Goal: Information Seeking & Learning: Check status

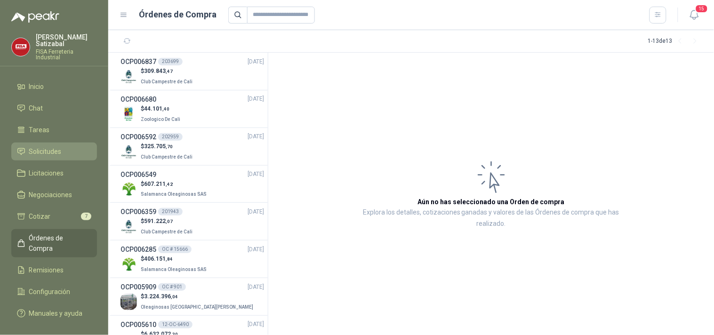
click at [48, 146] on span "Solicitudes" at bounding box center [45, 151] width 32 height 10
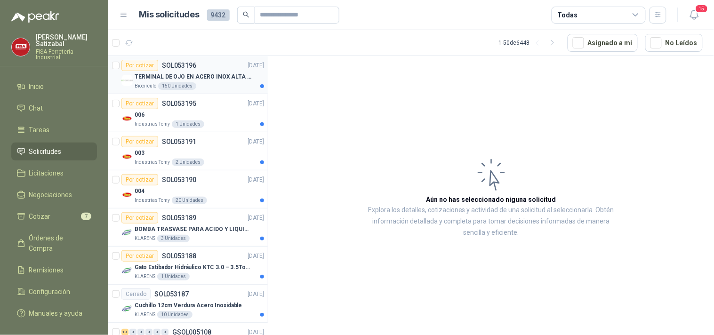
click at [215, 83] on div "Biocirculo 150 Unidades" at bounding box center [199, 86] width 129 height 8
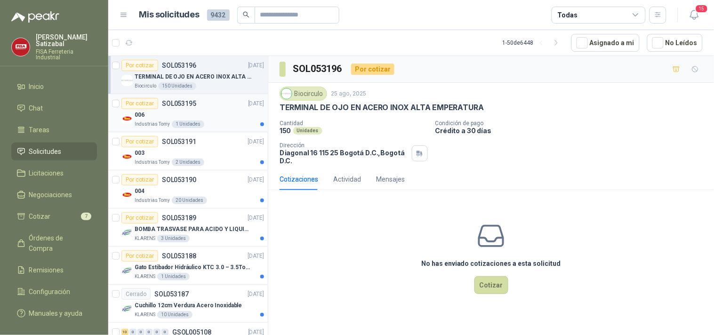
click at [208, 115] on div "006" at bounding box center [199, 114] width 129 height 11
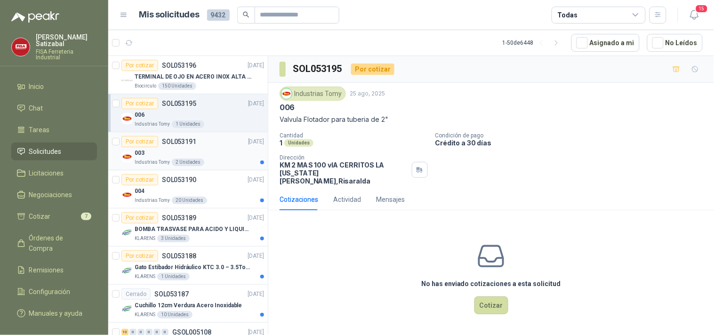
click at [199, 151] on div "003" at bounding box center [199, 152] width 129 height 11
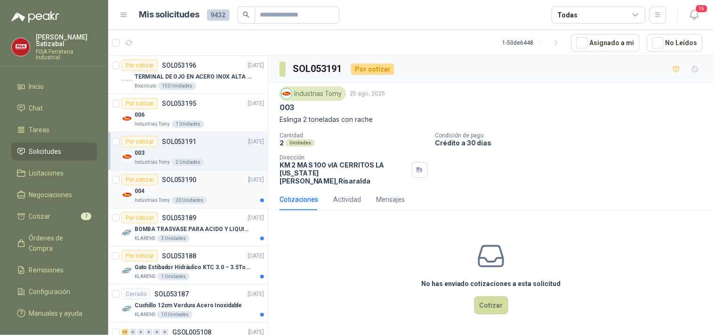
click at [212, 190] on div "004" at bounding box center [199, 190] width 129 height 11
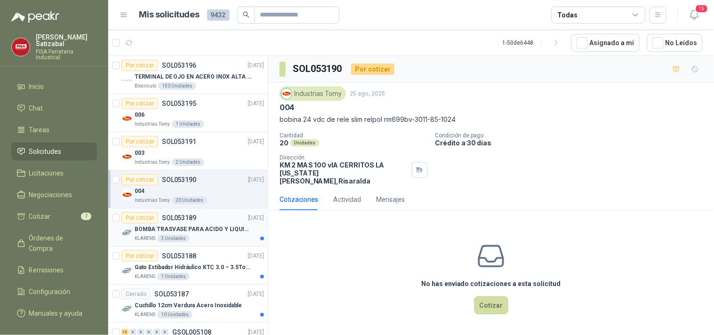
click at [217, 214] on div "Por cotizar SOL053189 23/08/25" at bounding box center [192, 217] width 143 height 11
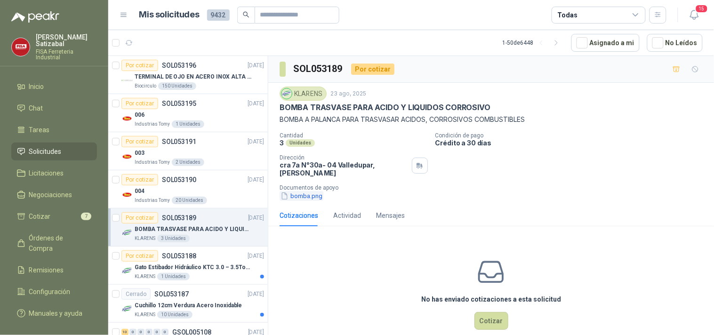
click at [290, 193] on button "bomba.png" at bounding box center [301, 196] width 44 height 10
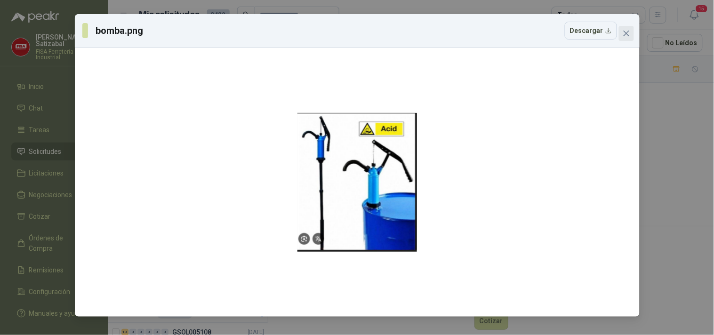
click at [627, 35] on icon "close" at bounding box center [626, 34] width 8 height 8
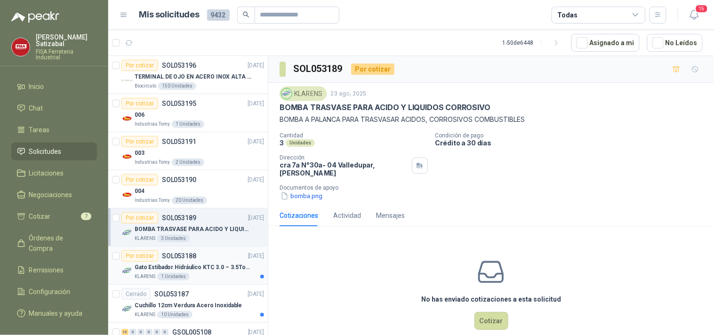
click at [203, 250] on article "Por cotizar SOL053188 23/08/25 Gato Estibador Hidráulico KTC 3.0 – 3.5Ton 1.2mt…" at bounding box center [187, 265] width 159 height 38
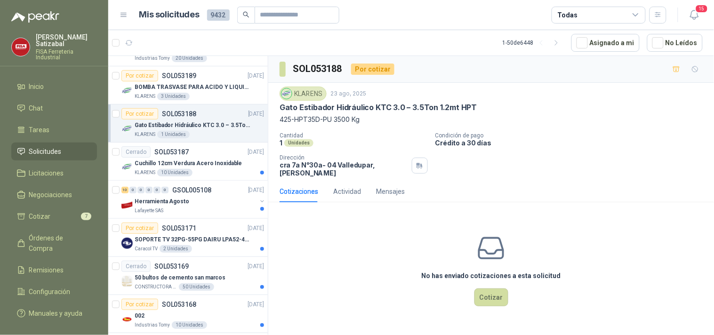
scroll to position [152, 0]
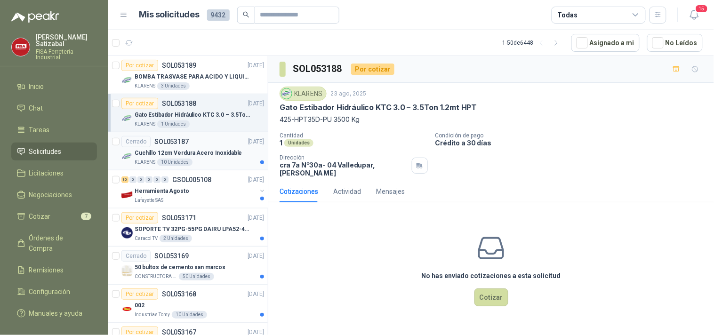
click at [177, 155] on p "Cuchillo 12cm Verdura Acero Inoxidable" at bounding box center [188, 153] width 107 height 9
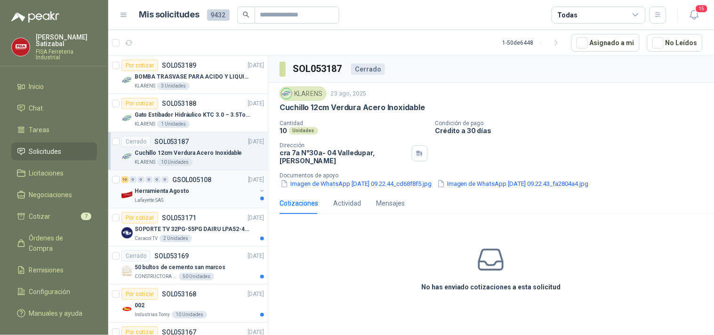
click at [179, 189] on p "Herramienta Agosto" at bounding box center [162, 191] width 55 height 9
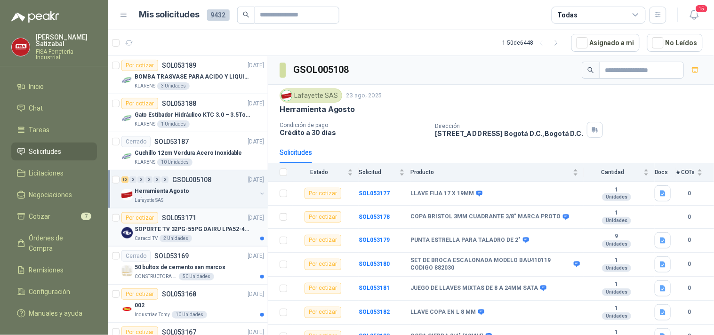
click at [151, 230] on p "SOPORTE TV 32PG-55PG DAIRU LPA52-446KIT2" at bounding box center [193, 229] width 117 height 9
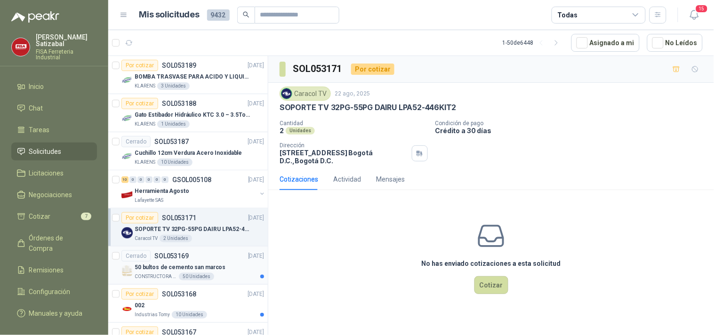
click at [172, 256] on p "SOL053169" at bounding box center [171, 256] width 34 height 7
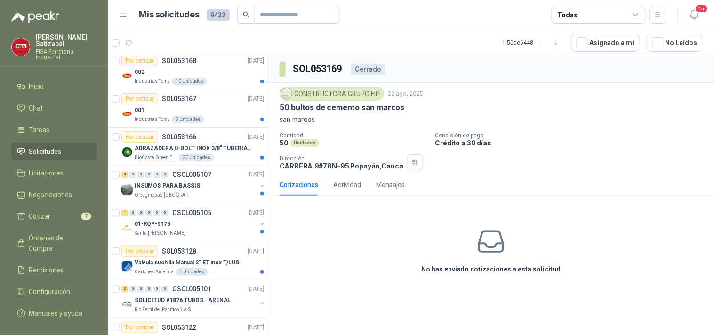
scroll to position [422, 0]
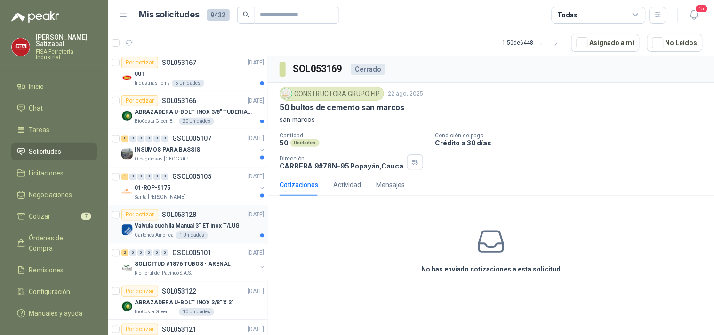
click at [221, 215] on div "Por cotizar SOL053128 22/08/25" at bounding box center [192, 214] width 143 height 11
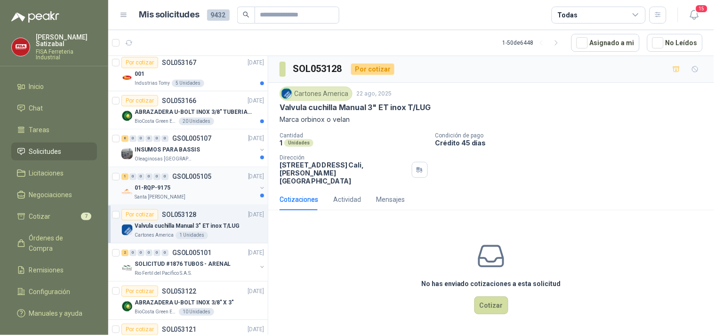
click at [210, 181] on div "1 0 0 0 0 0 GSOL005105 22/08/25" at bounding box center [193, 176] width 144 height 11
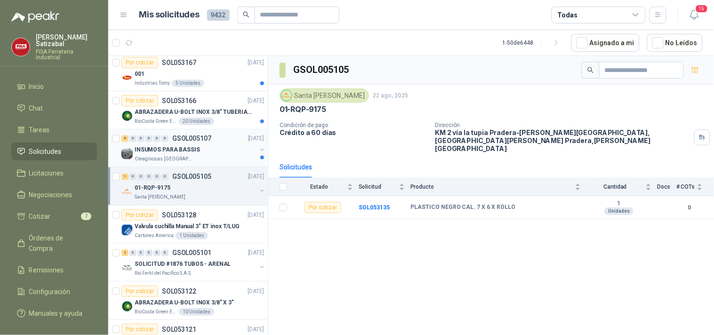
click at [200, 139] on p "GSOL005107" at bounding box center [191, 138] width 39 height 7
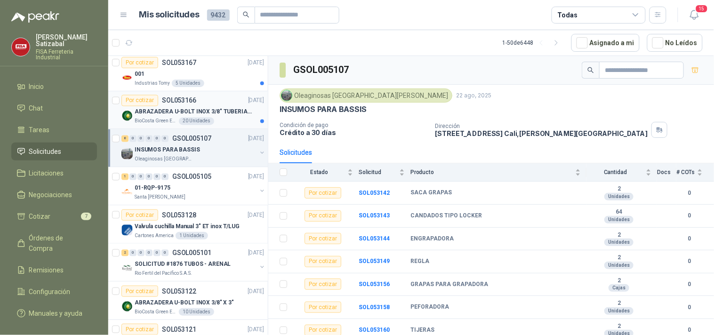
click at [211, 101] on div "Por cotizar SOL053166 22/08/25" at bounding box center [192, 100] width 143 height 11
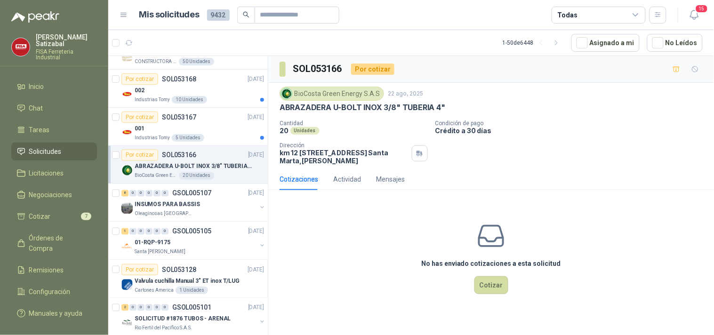
scroll to position [353, 0]
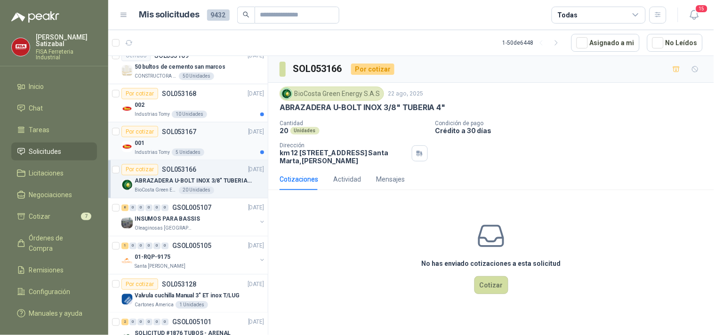
click at [198, 156] on div "5 Unidades" at bounding box center [188, 153] width 32 height 8
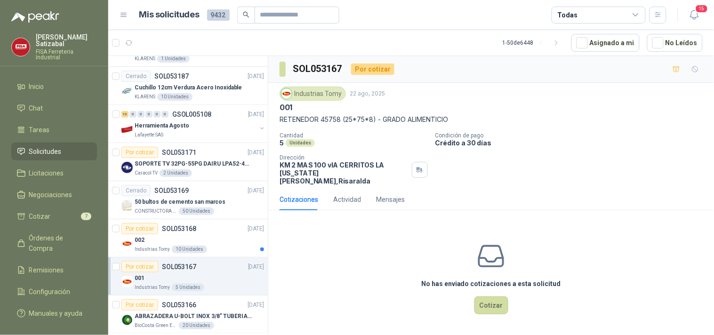
scroll to position [211, 0]
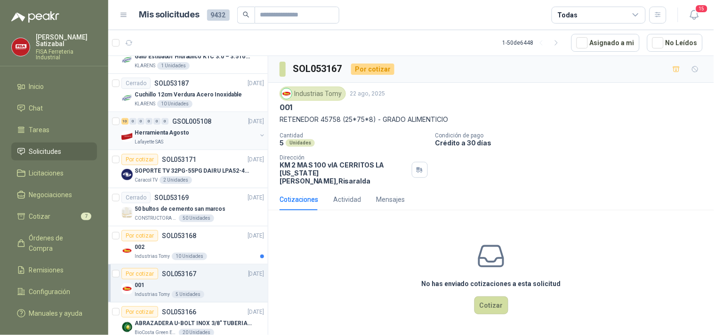
click at [179, 127] on div "Herramienta Agosto" at bounding box center [196, 132] width 122 height 11
